Goal: Task Accomplishment & Management: Manage account settings

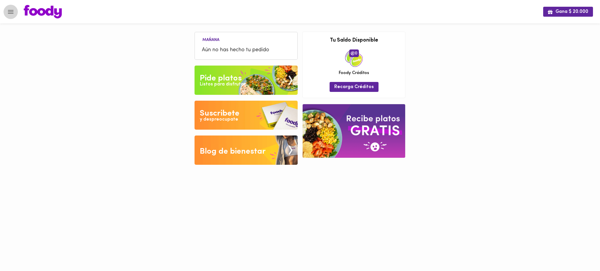
click at [10, 12] on icon "Menu" at bounding box center [11, 12] width 6 height 4
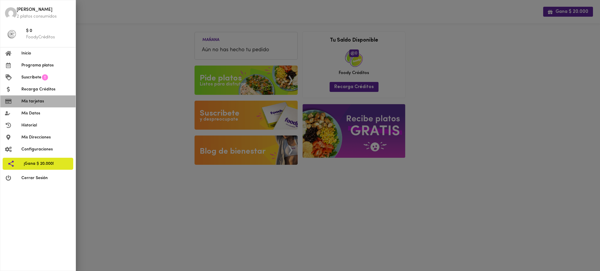
click at [38, 102] on span "Mis tarjetas" at bounding box center [45, 101] width 49 height 6
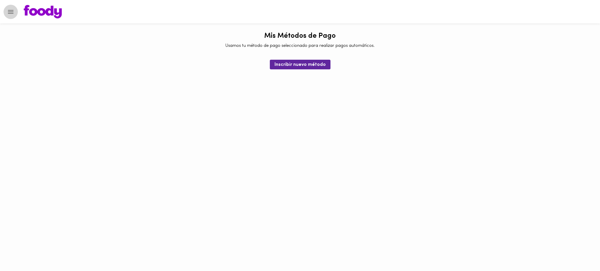
click at [10, 11] on icon "Menu" at bounding box center [10, 11] width 7 height 7
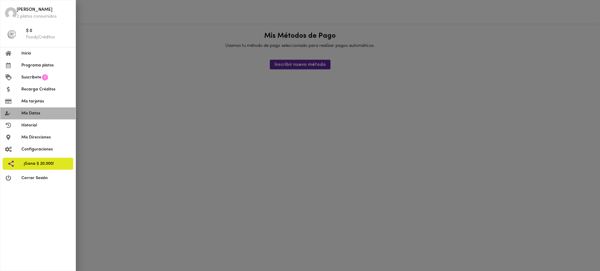
click at [35, 115] on span "Mis Datos" at bounding box center [45, 113] width 49 height 6
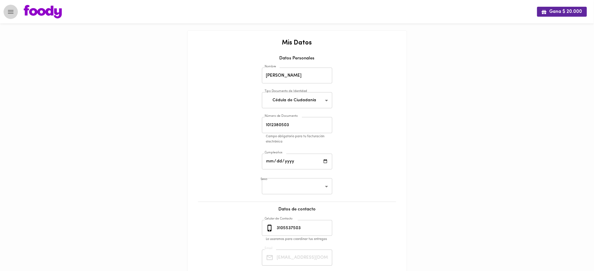
click at [8, 9] on icon "Menu" at bounding box center [10, 11] width 7 height 7
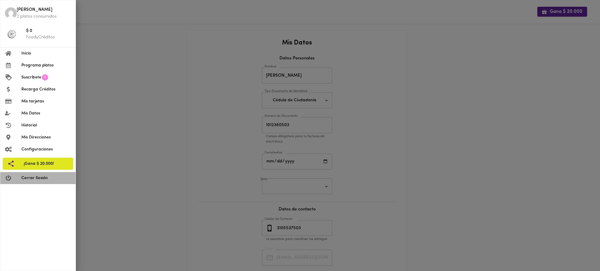
click at [41, 178] on span "Cerrar Sesión" at bounding box center [45, 178] width 49 height 6
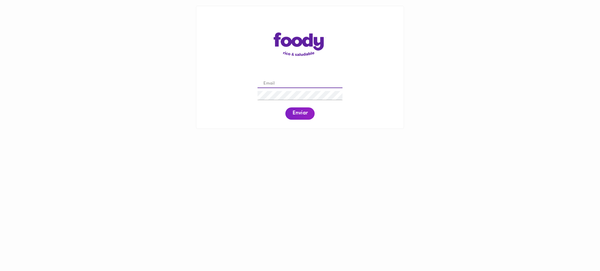
click at [297, 82] on input "email" at bounding box center [299, 83] width 85 height 9
paste input "[PERSON_NAME][EMAIL_ADDRESS][PERSON_NAME][DOMAIN_NAME]"
type input "[PERSON_NAME][EMAIL_ADDRESS][PERSON_NAME][DOMAIN_NAME]"
click at [294, 114] on span "Enviar" at bounding box center [299, 113] width 15 height 6
